Goal: Task Accomplishment & Management: Complete application form

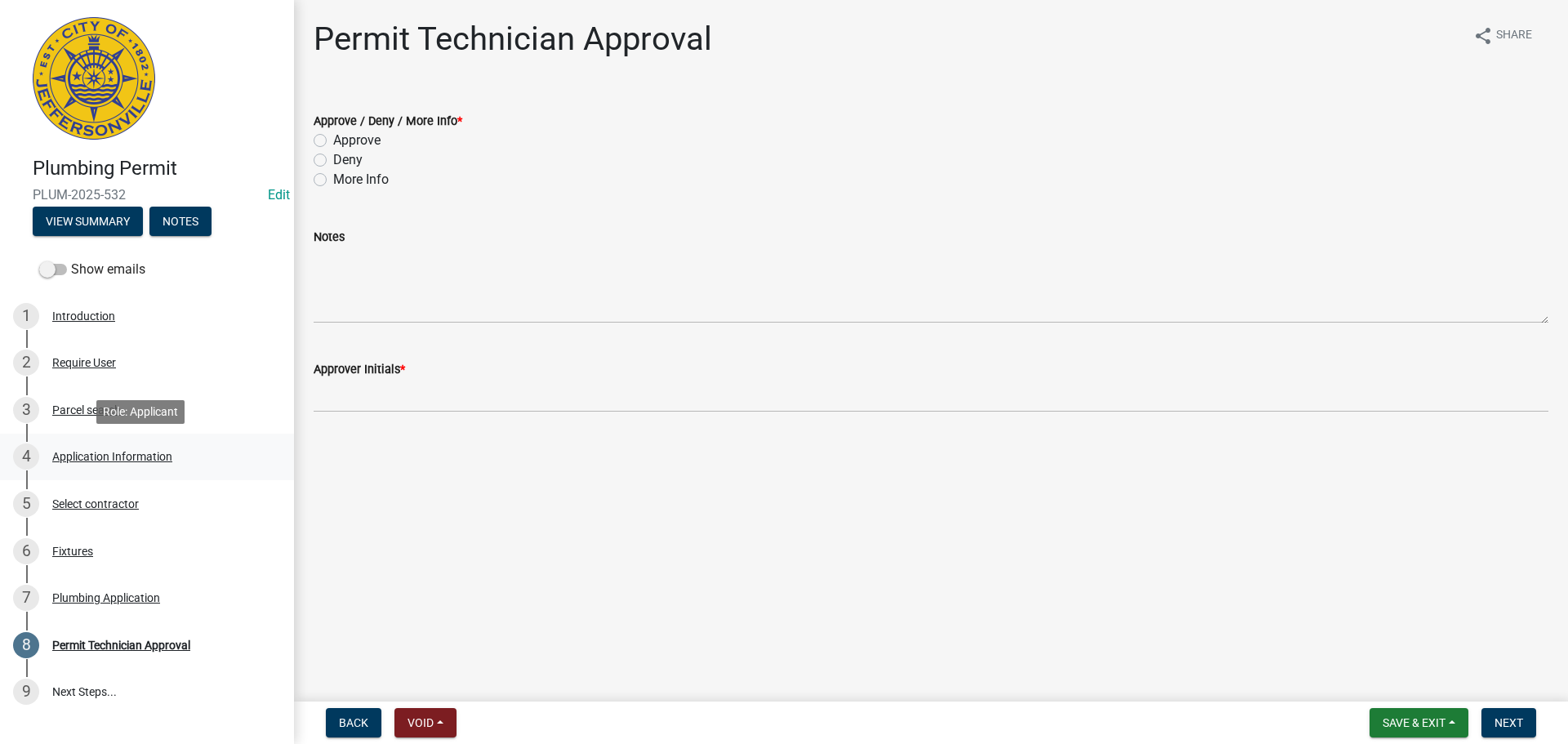
click at [89, 456] on div "Application Information" at bounding box center [112, 456] width 120 height 11
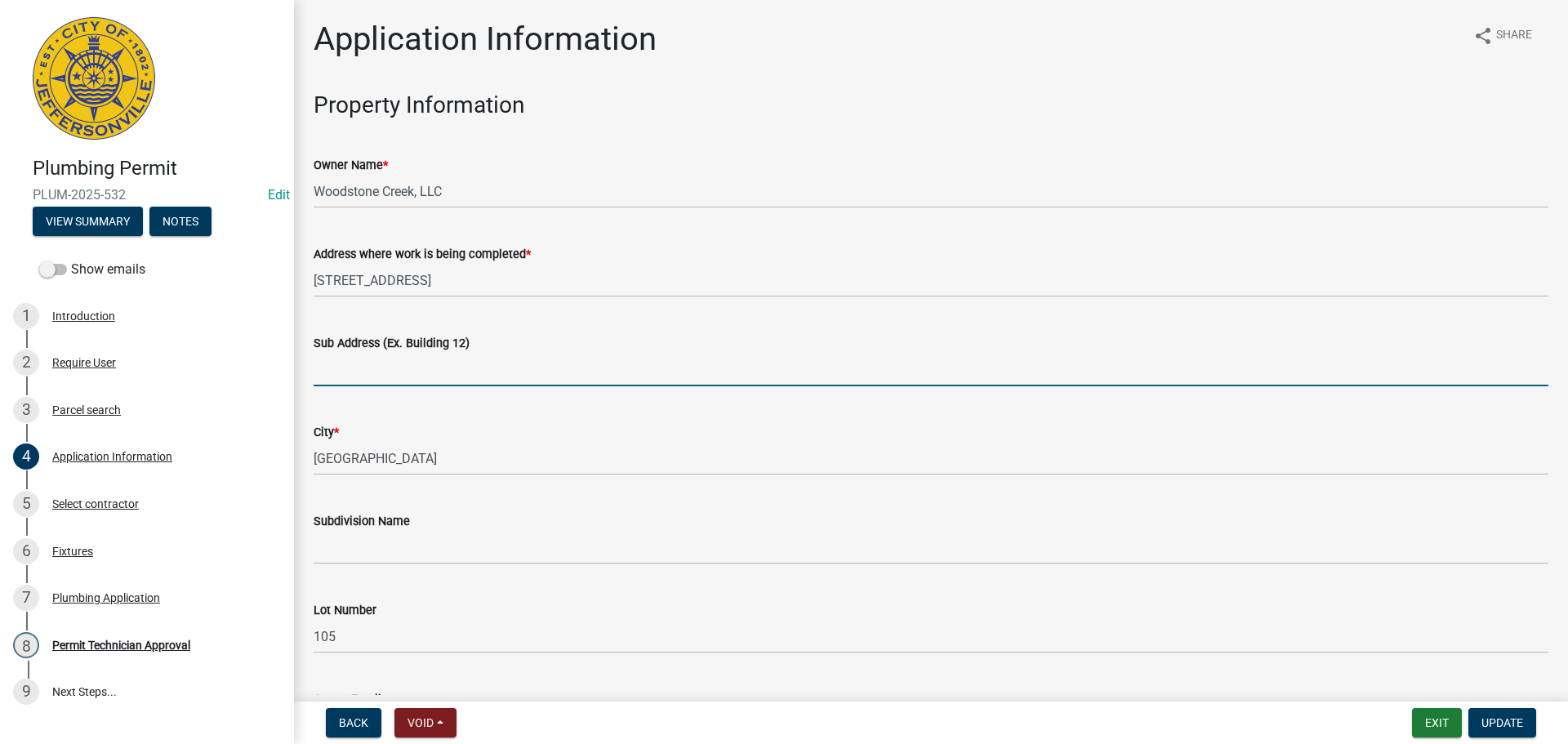
click at [414, 374] on input "Sub Address (Ex. Building 12)" at bounding box center [930, 370] width 1235 height 34
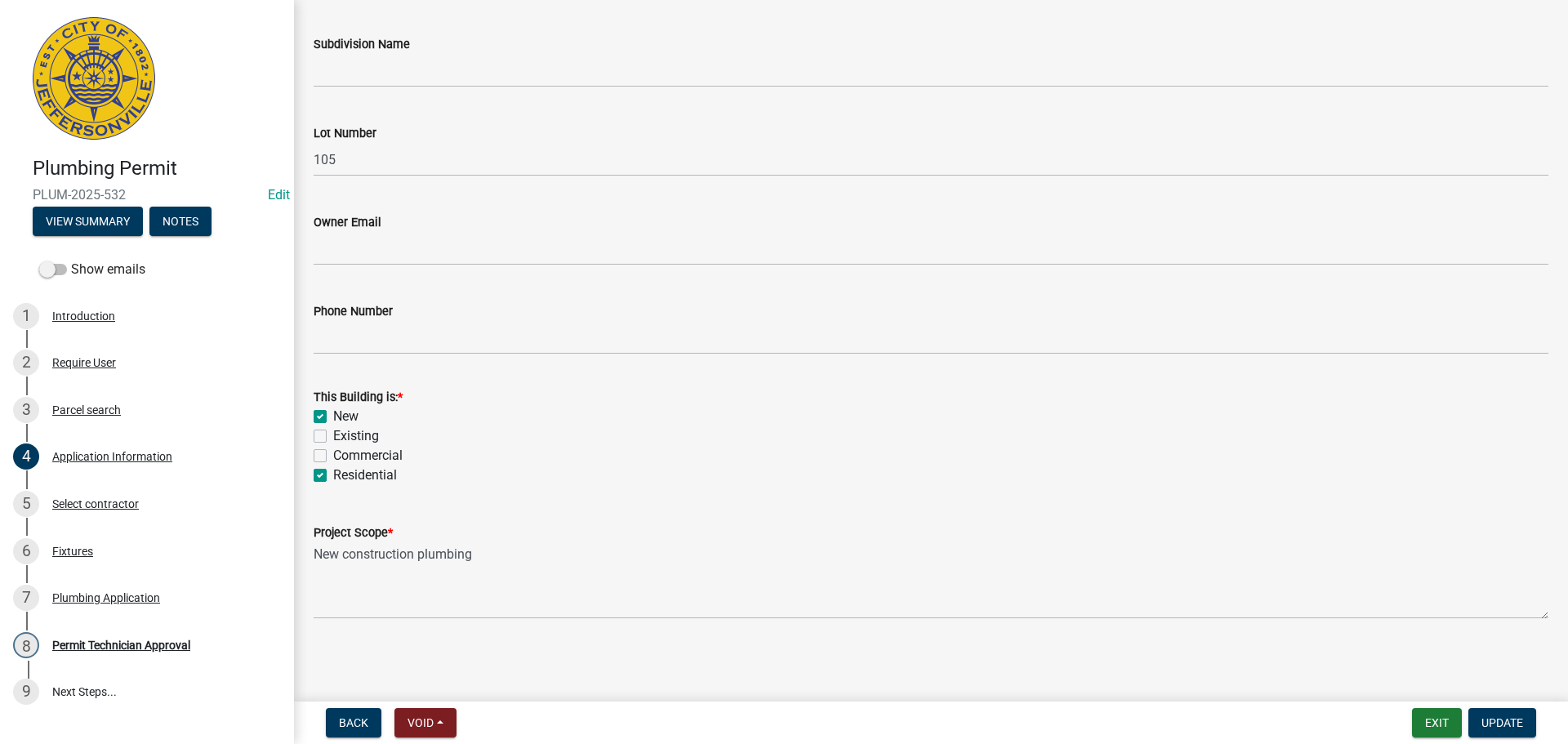
scroll to position [478, 0]
type input "5261 Woodstone Circle"
click at [1497, 725] on span "Update" at bounding box center [1502, 722] width 42 height 13
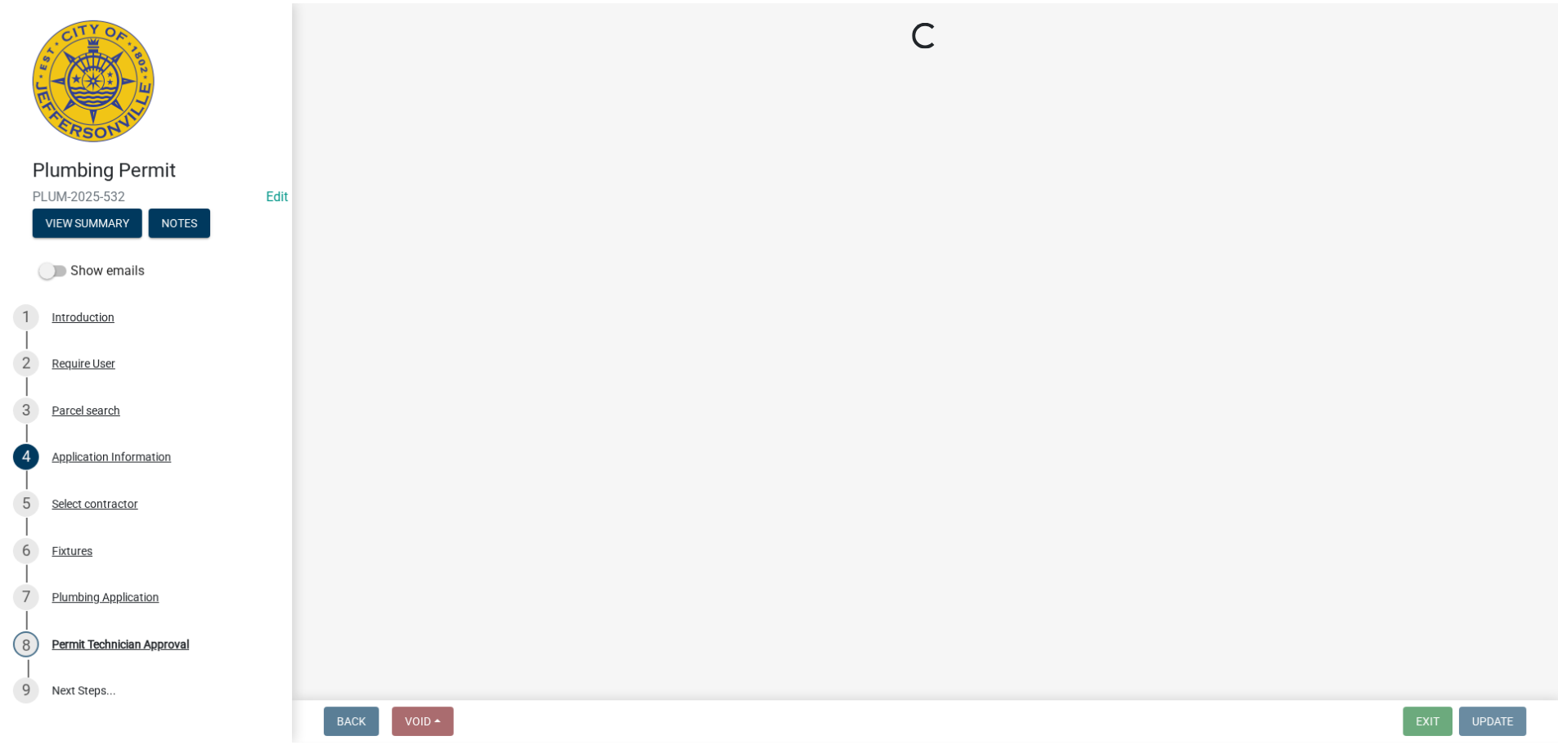
scroll to position [0, 0]
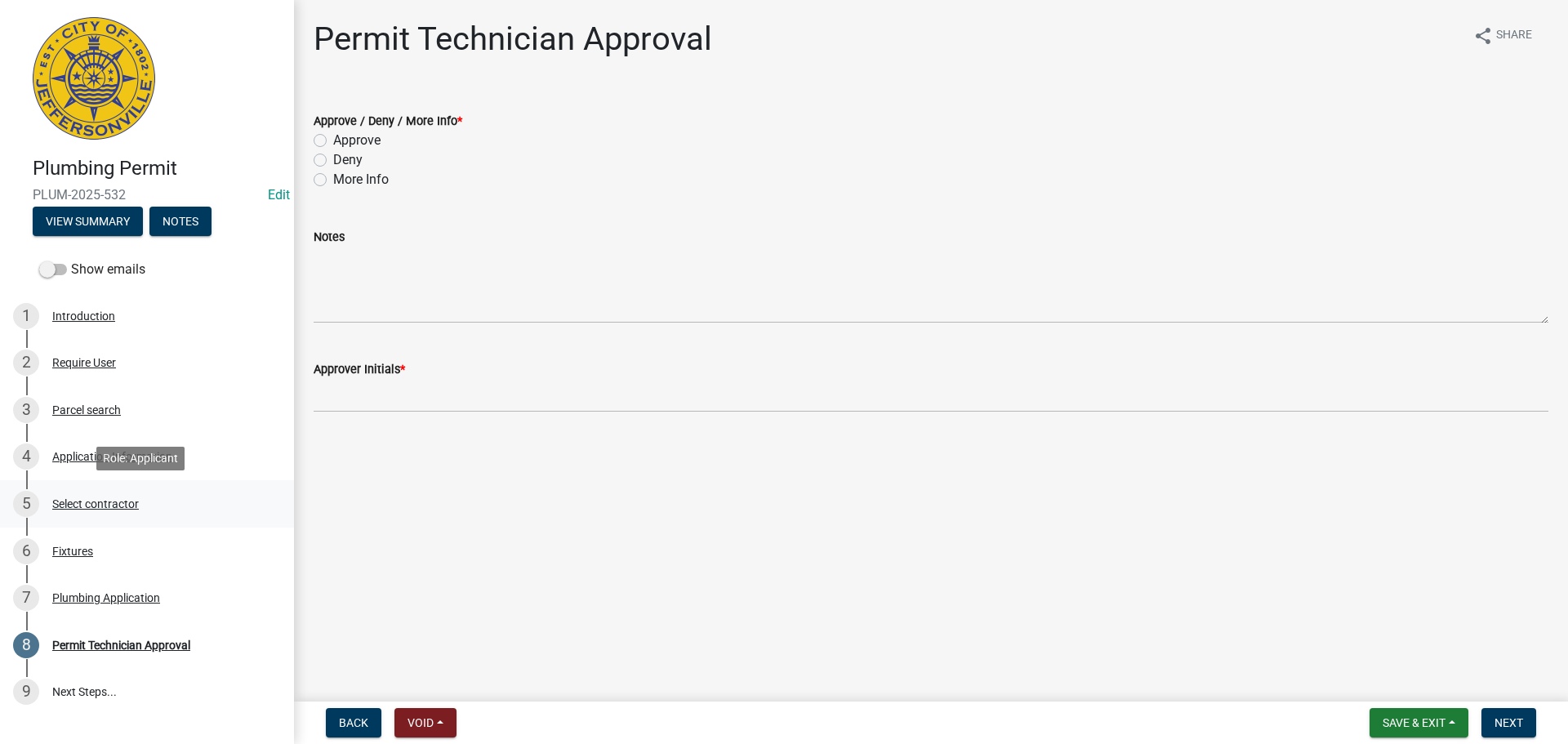
click at [99, 500] on div "Select contractor" at bounding box center [95, 503] width 87 height 11
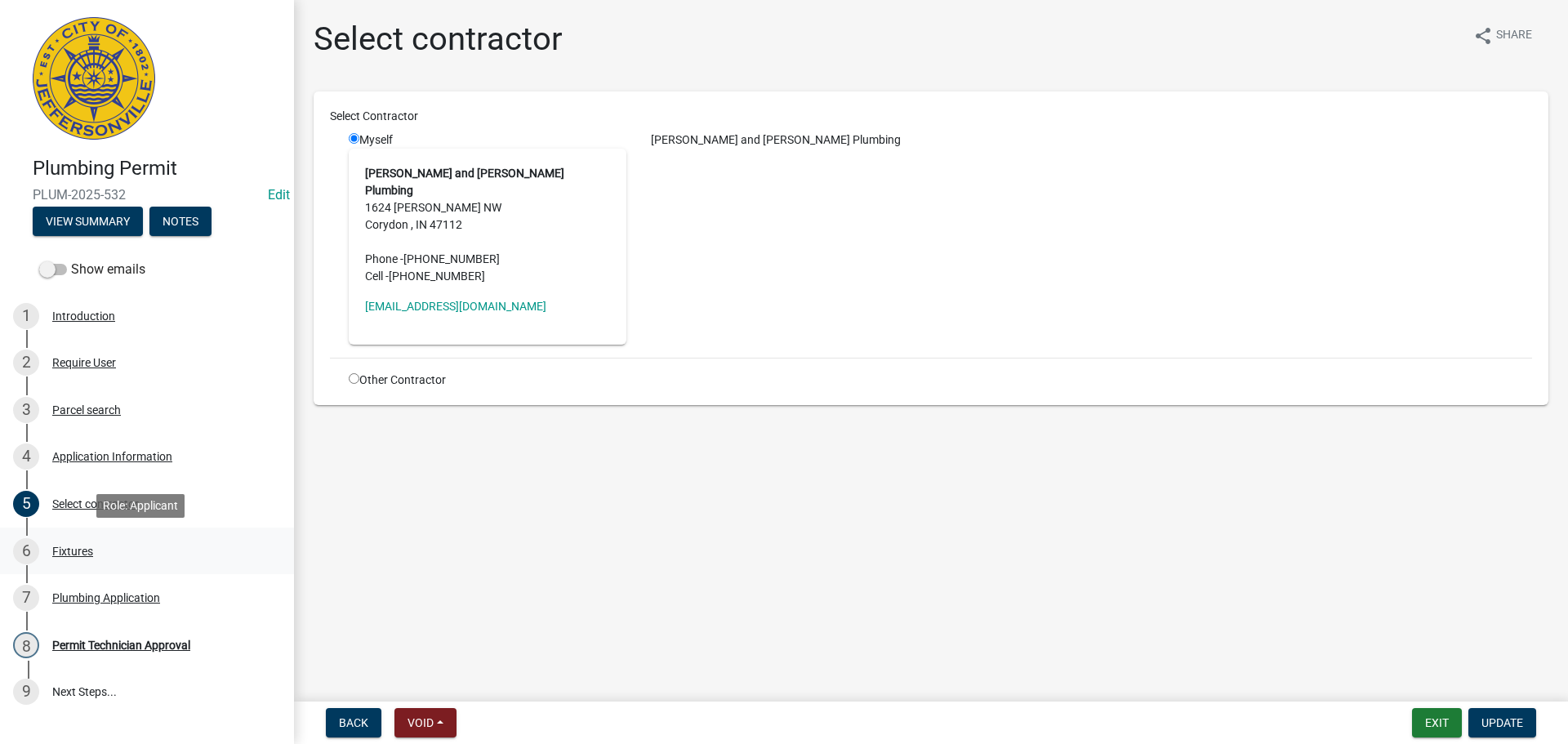
click at [71, 552] on div "Fixtures" at bounding box center [72, 550] width 41 height 11
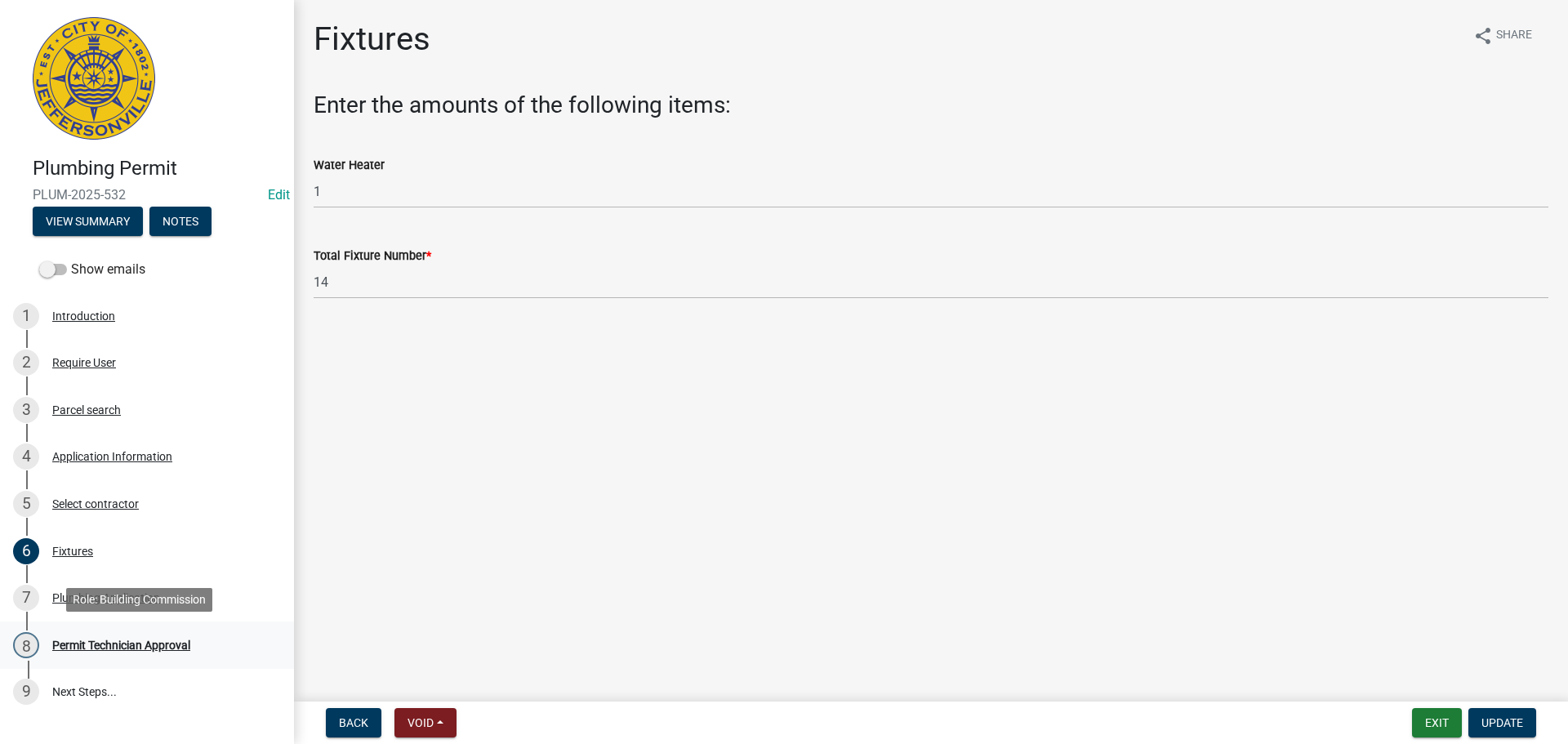
click at [99, 645] on div "Permit Technician Approval" at bounding box center [121, 645] width 138 height 11
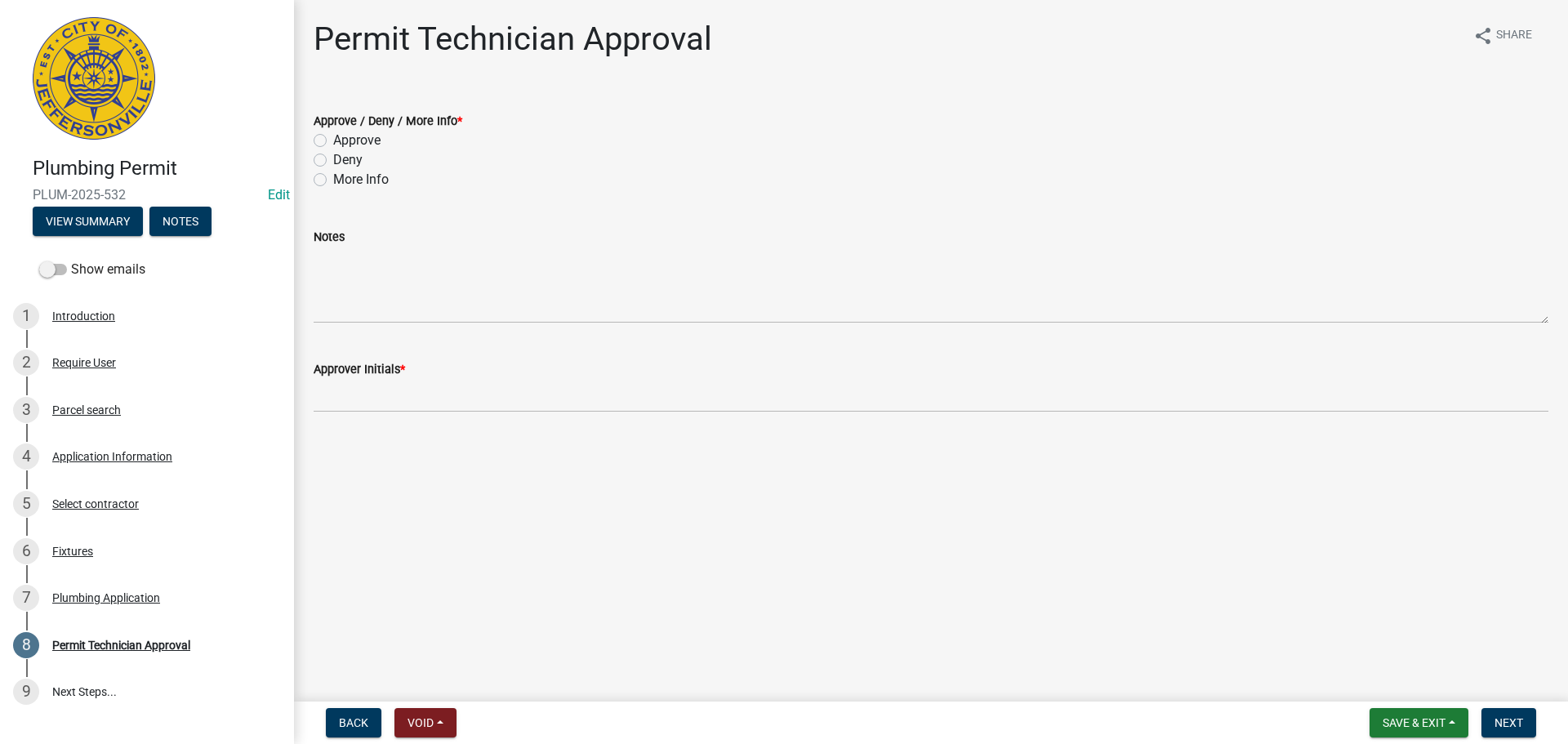
click at [366, 143] on label "Approve" at bounding box center [356, 141] width 47 height 20
click at [343, 142] on input "Approve" at bounding box center [338, 136] width 11 height 11
radio input "true"
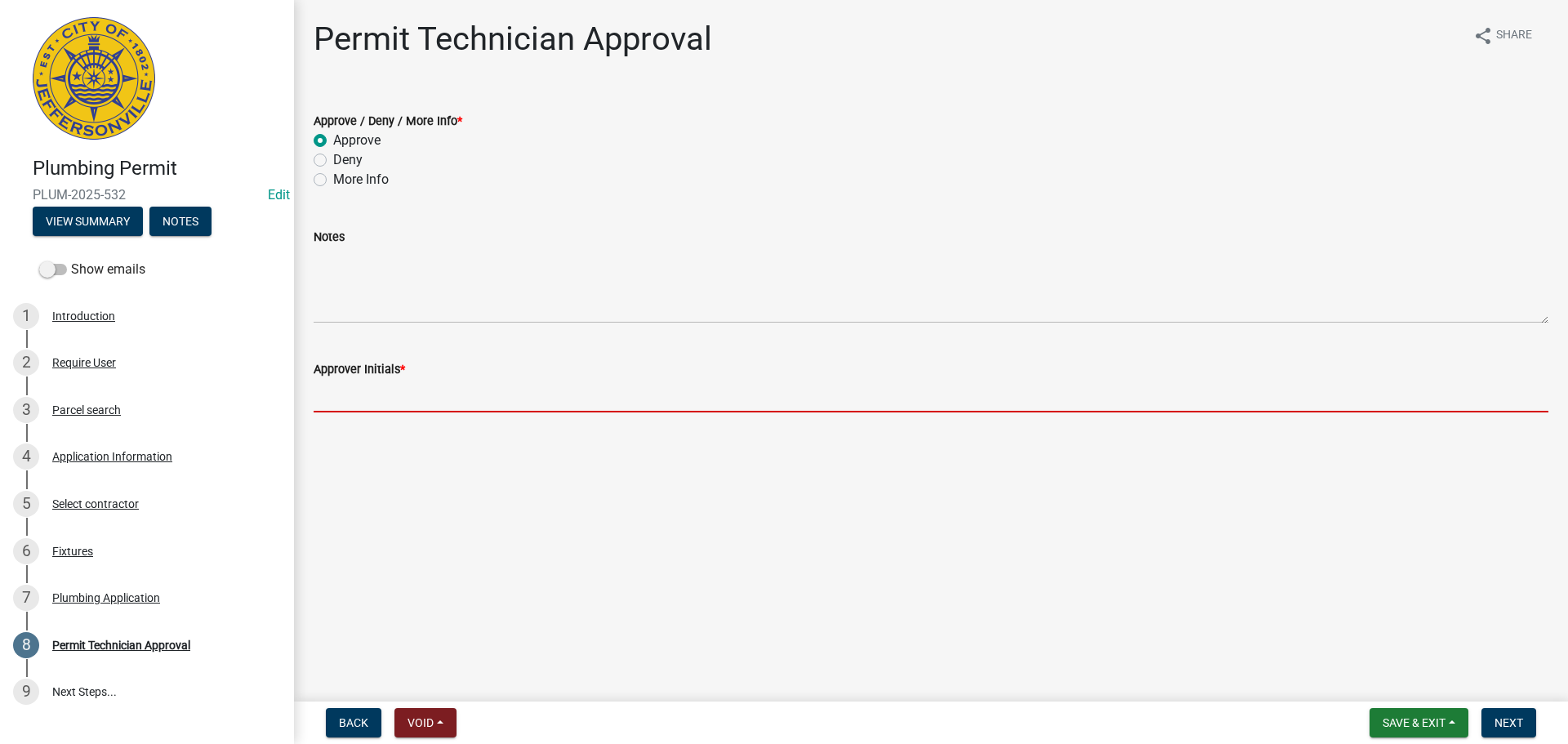
click at [352, 397] on input "Approver Initials *" at bounding box center [930, 396] width 1235 height 34
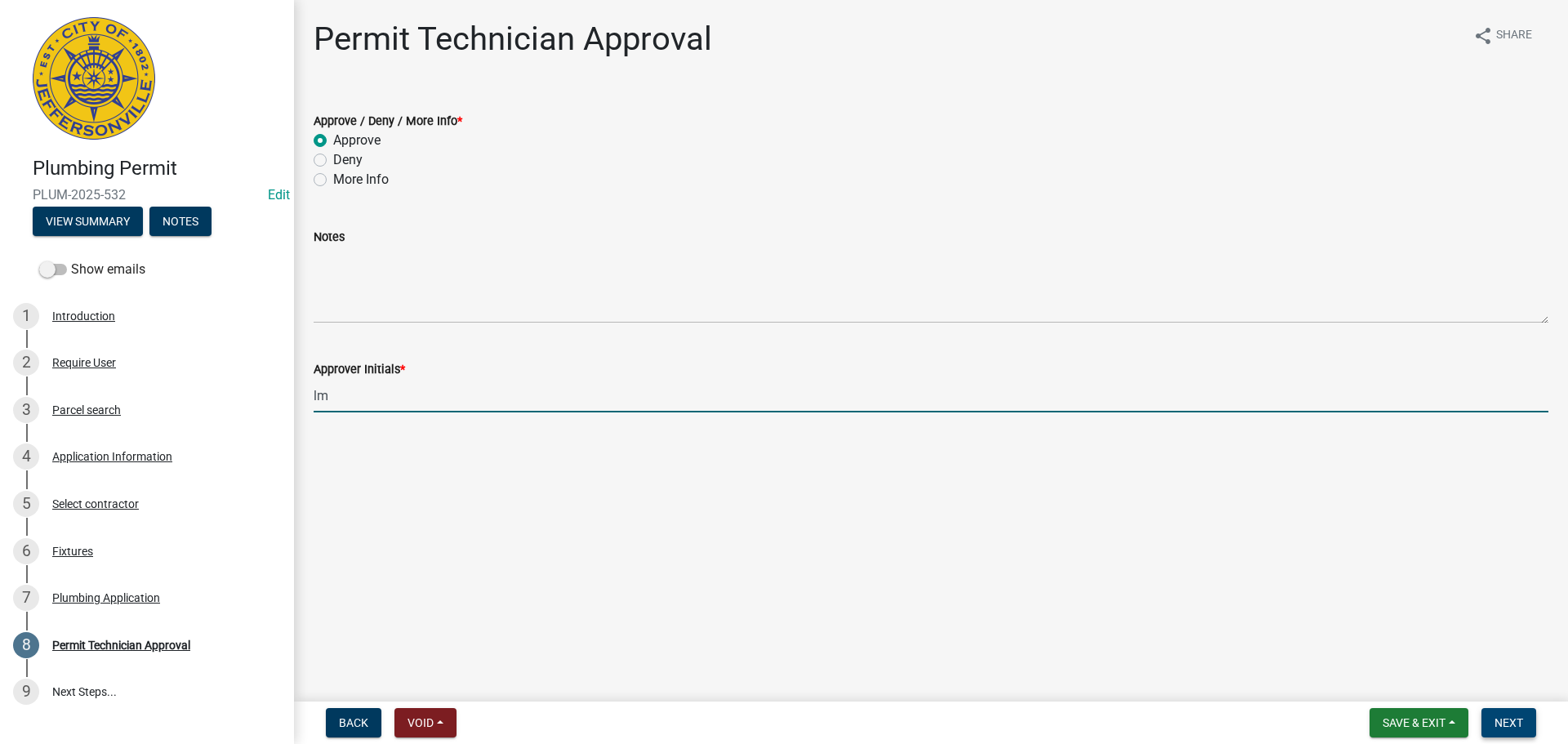
type input "lm"
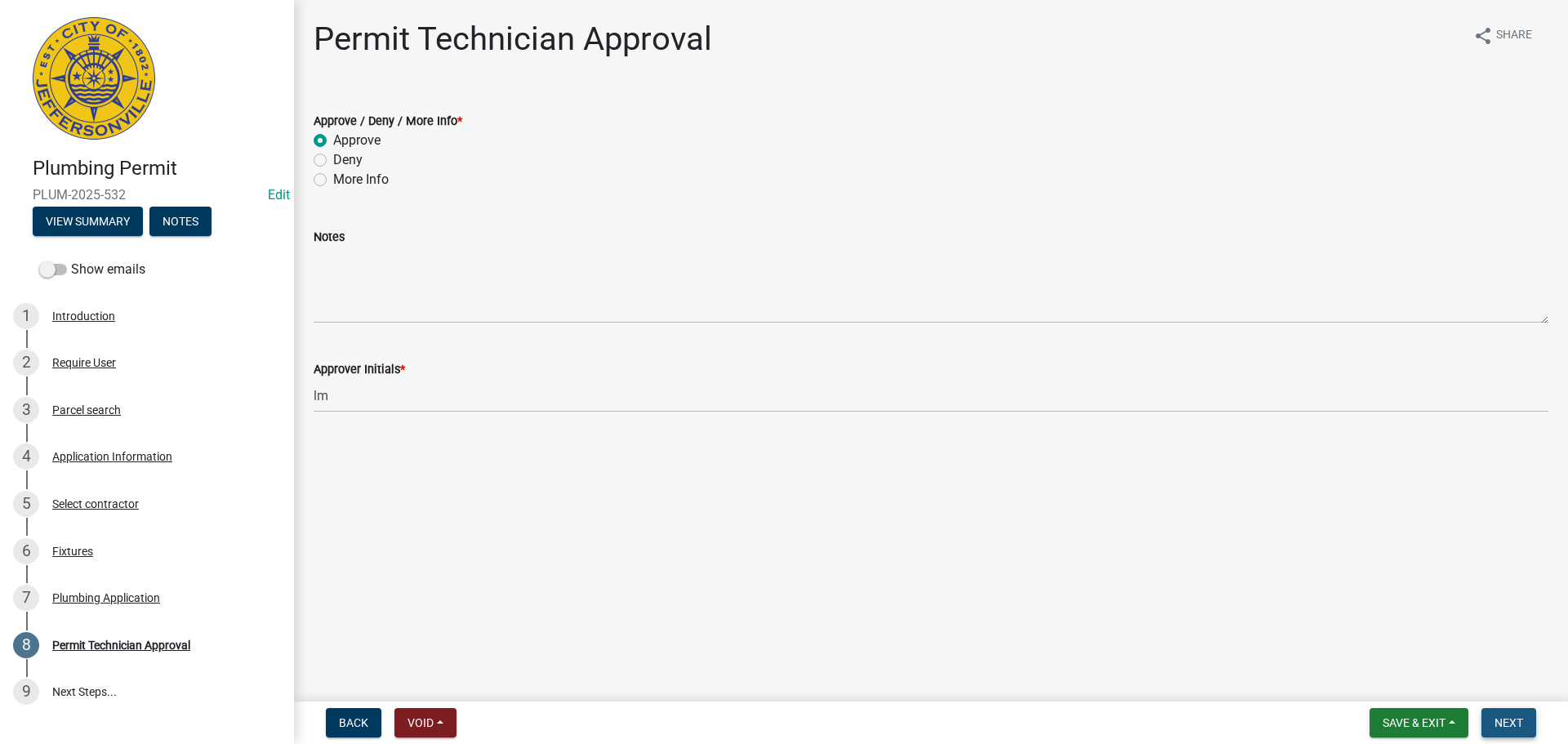
click at [1501, 720] on span "Next" at bounding box center [1508, 722] width 29 height 13
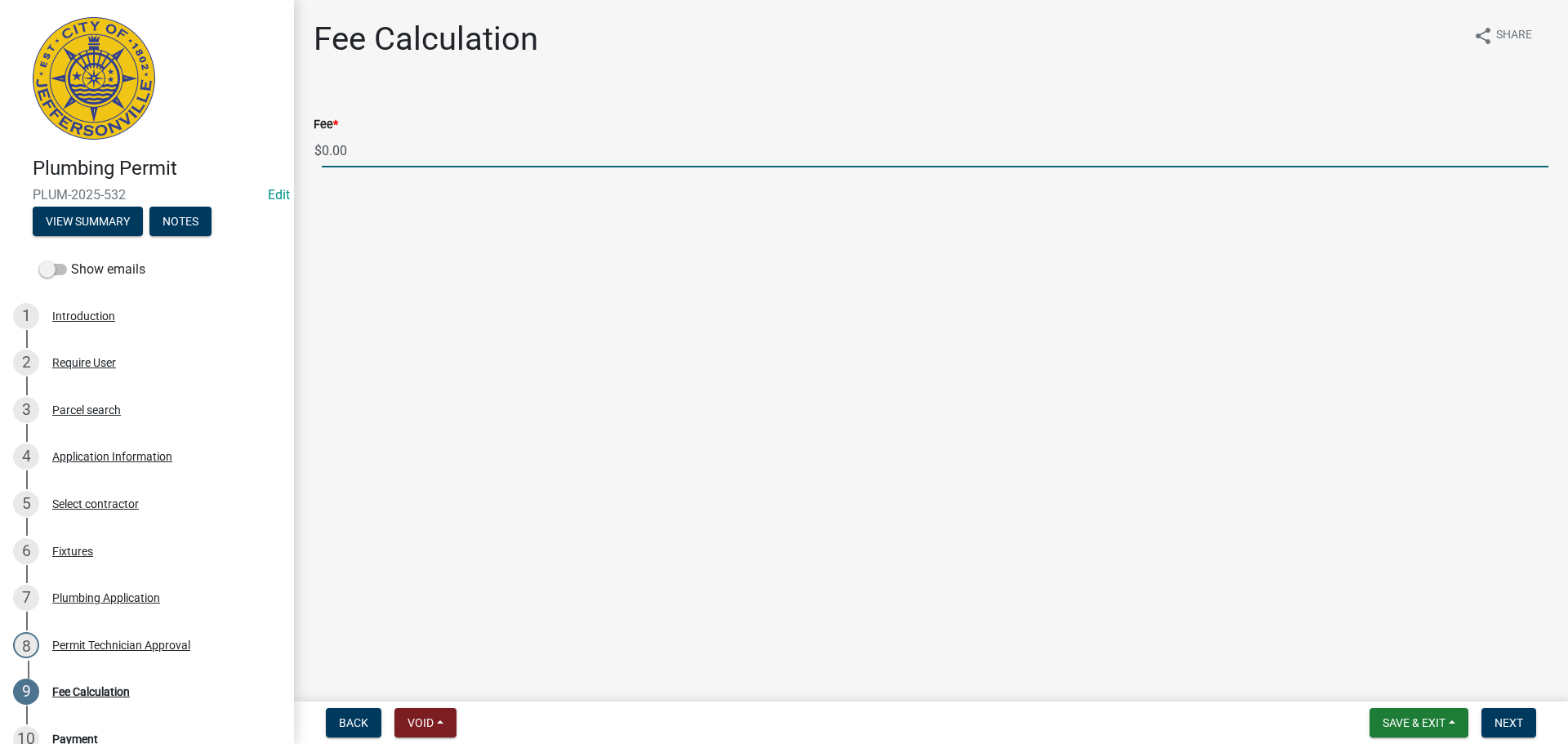
drag, startPoint x: 370, startPoint y: 154, endPoint x: 292, endPoint y: 152, distance: 78.0
click at [292, 152] on div "Plumbing Permit PLUM-2025-532 Edit View Summary Notes Show emails 1 Introductio…" at bounding box center [784, 372] width 1568 height 744
type input "89.00"
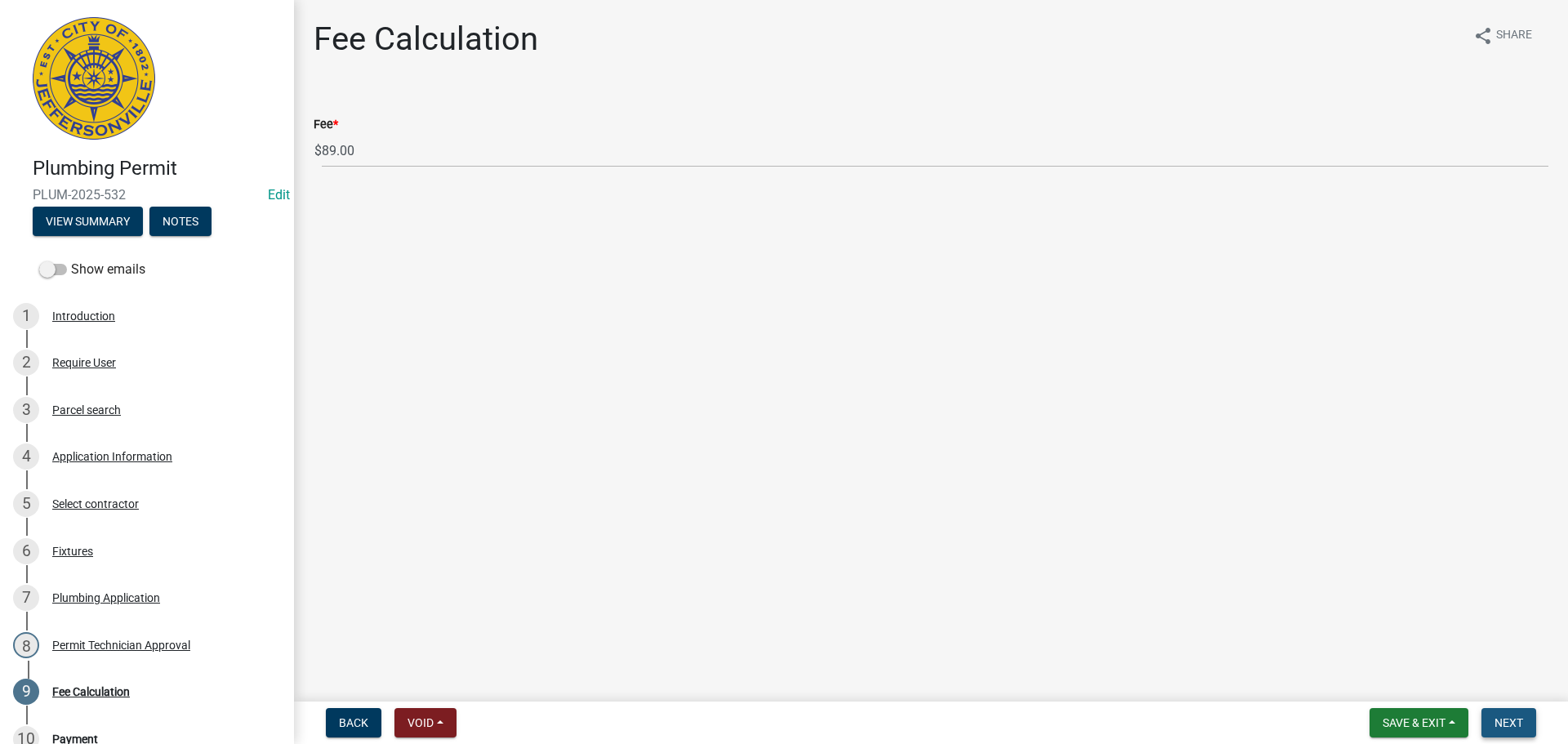
click at [1520, 723] on span "Next" at bounding box center [1508, 722] width 29 height 13
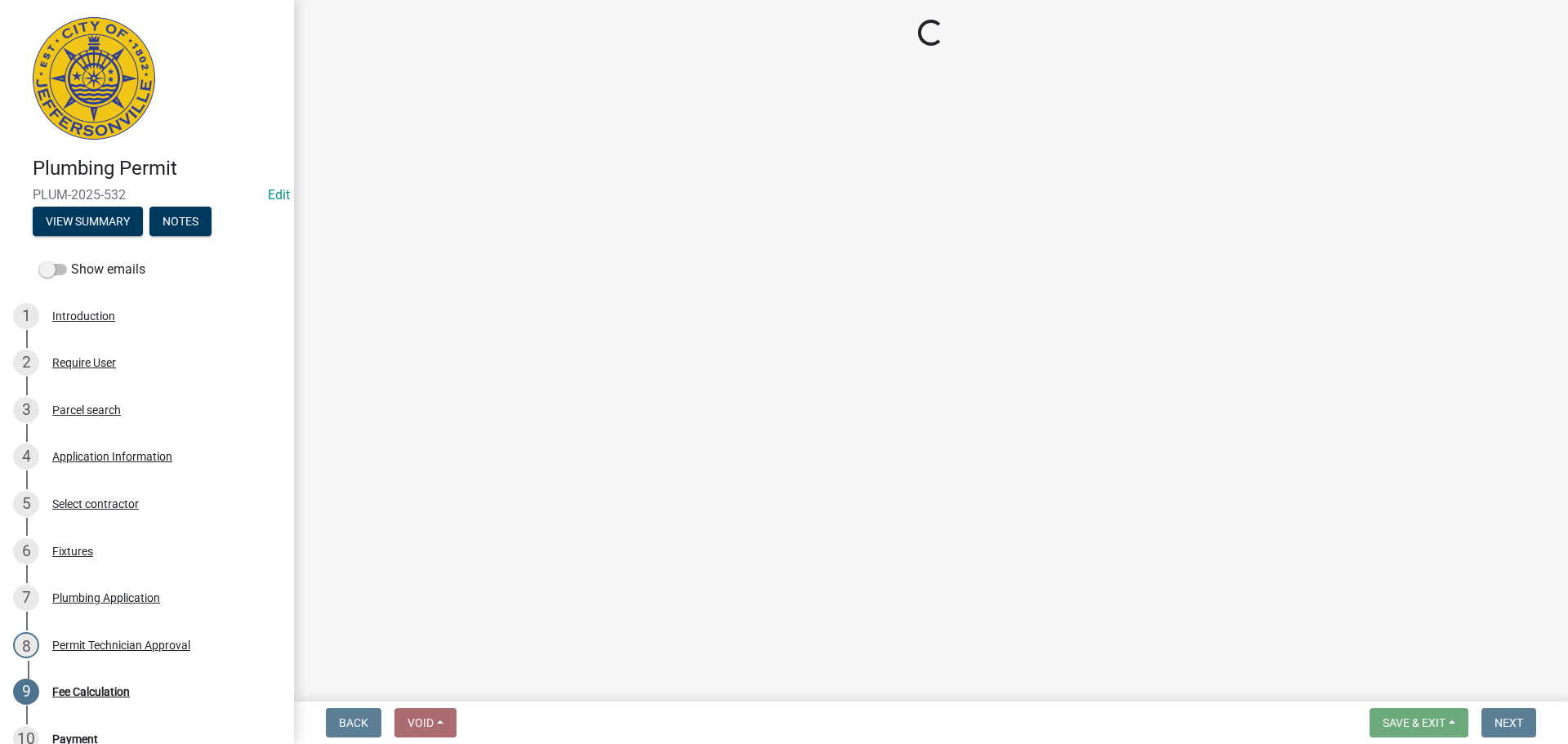
select select "3: 3"
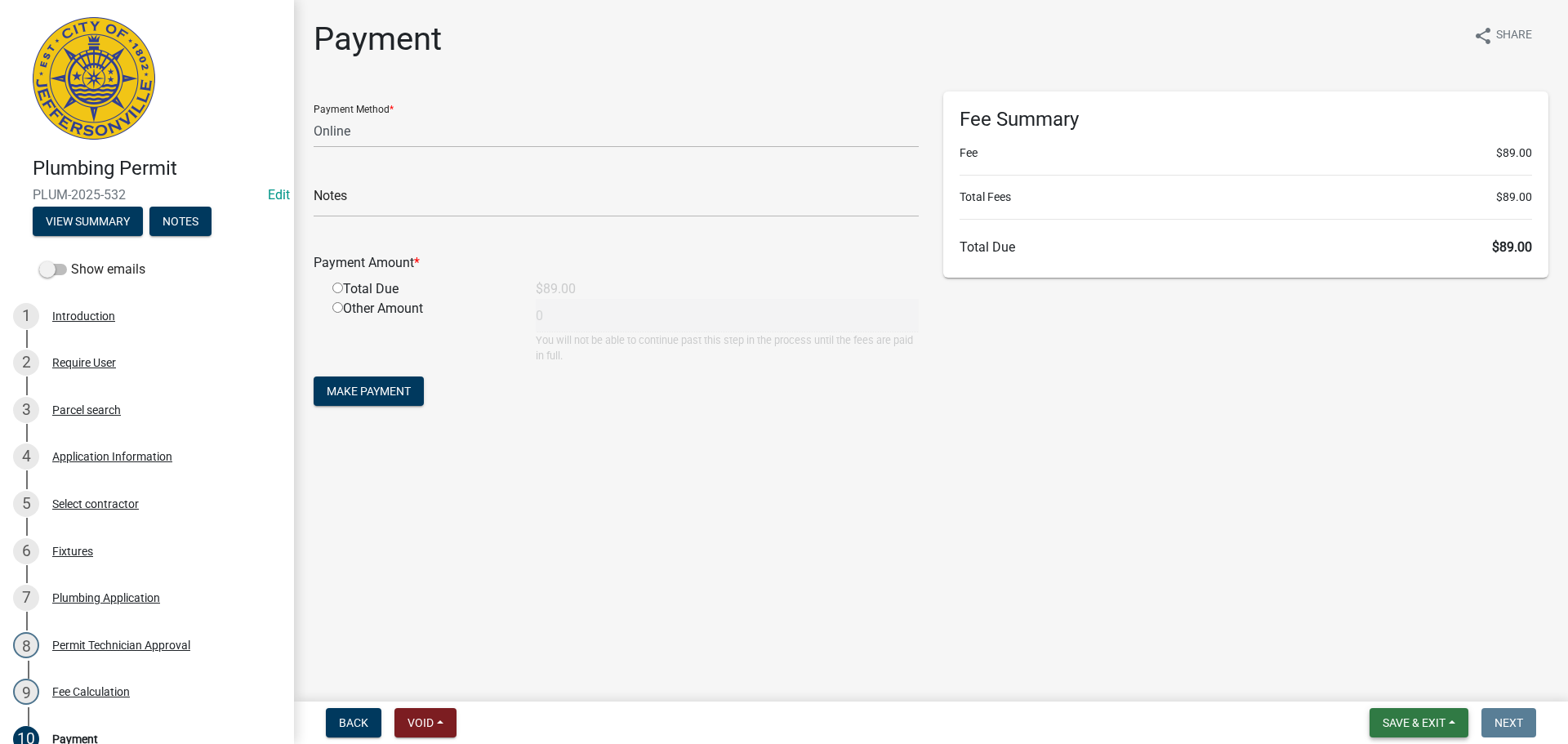
click at [1387, 711] on button "Save & Exit" at bounding box center [1418, 722] width 99 height 29
click at [1388, 668] on button "Save & Exit" at bounding box center [1402, 680] width 131 height 39
